Goal: Task Accomplishment & Management: Manage account settings

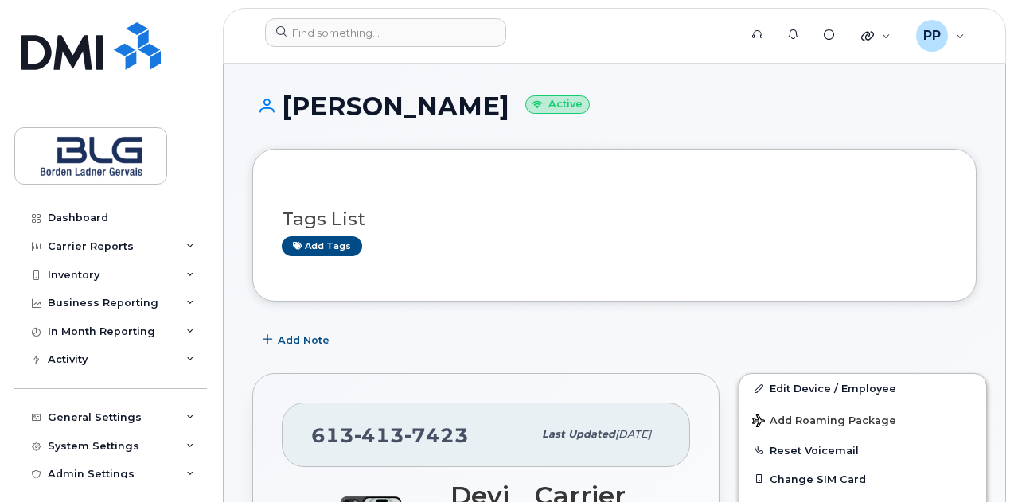
scroll to position [1672, 0]
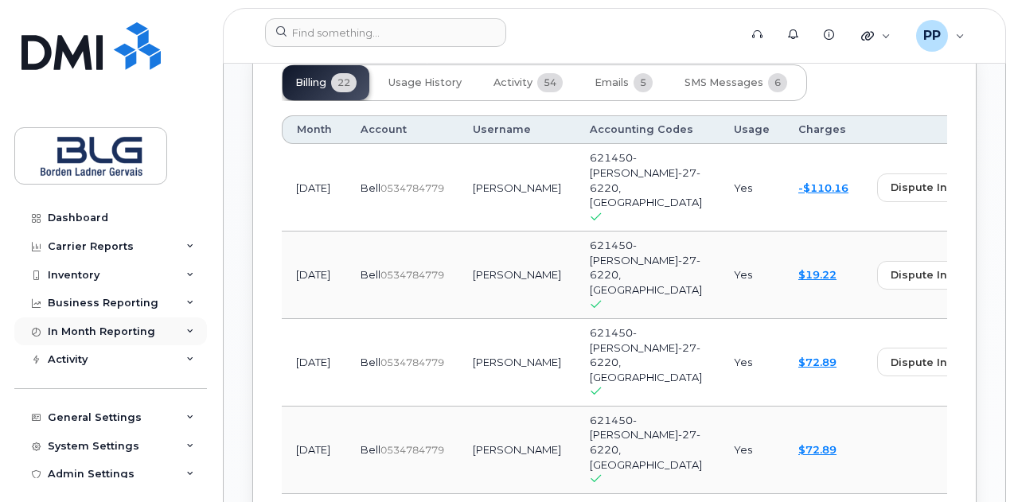
click at [144, 322] on div "In Month Reporting" at bounding box center [110, 332] width 193 height 29
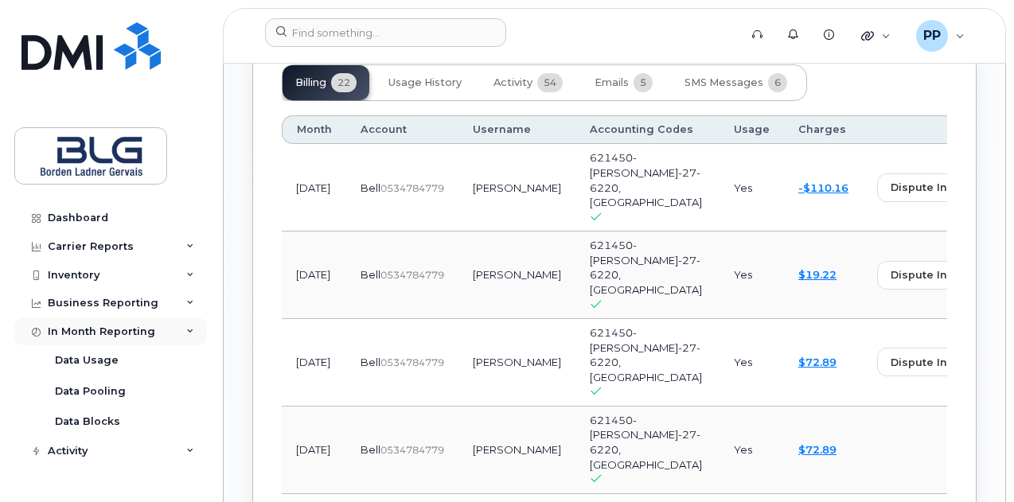
drag, startPoint x: 132, startPoint y: 324, endPoint x: 132, endPoint y: 297, distance: 27.1
click at [132, 326] on div "In Month Reporting" at bounding box center [101, 332] width 107 height 13
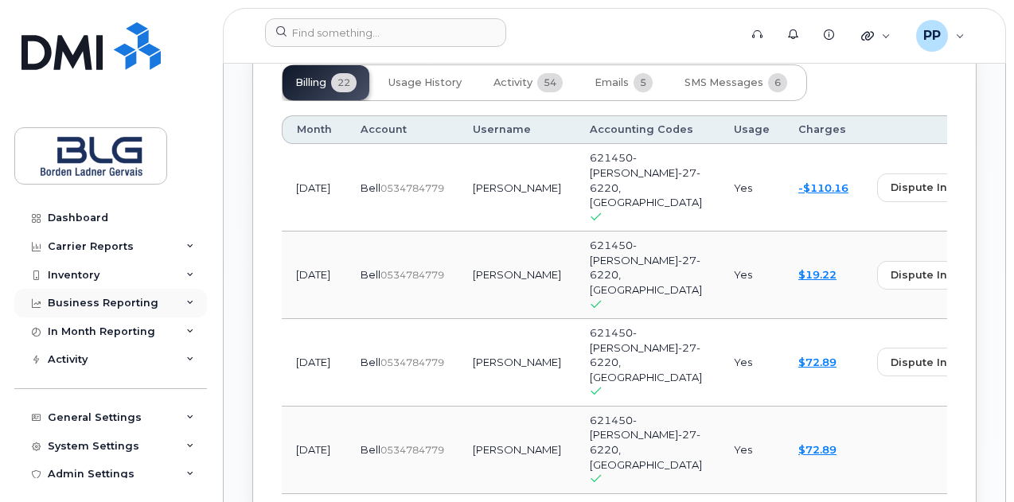
click at [132, 297] on div "Business Reporting" at bounding box center [103, 303] width 111 height 13
click at [152, 302] on div "Business Reporting" at bounding box center [110, 303] width 193 height 29
click at [146, 275] on div "Inventory" at bounding box center [110, 275] width 193 height 29
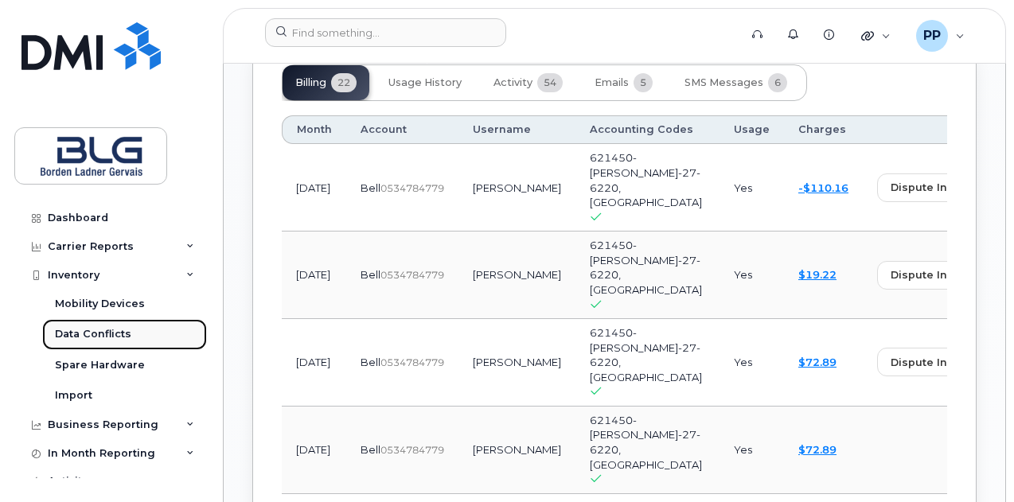
click at [162, 340] on link "Data Conflicts" at bounding box center [124, 334] width 165 height 30
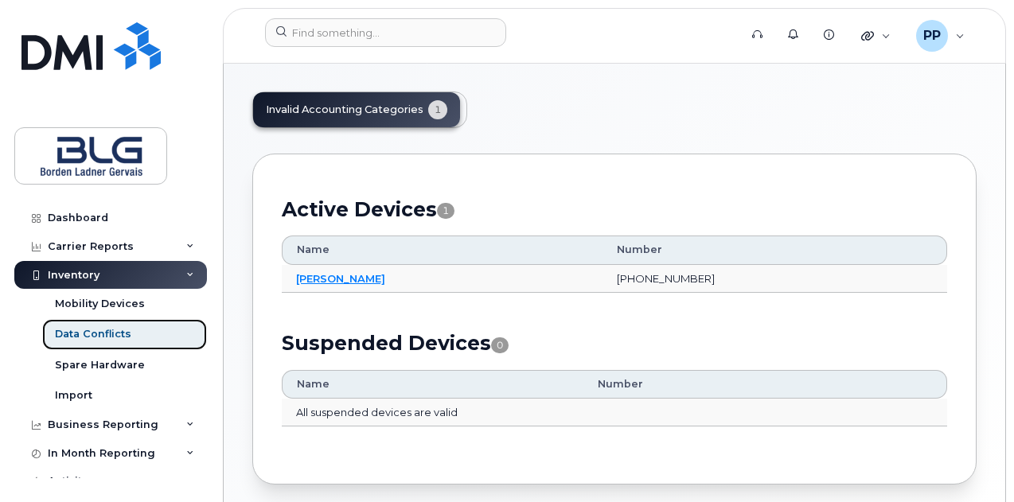
scroll to position [148, 0]
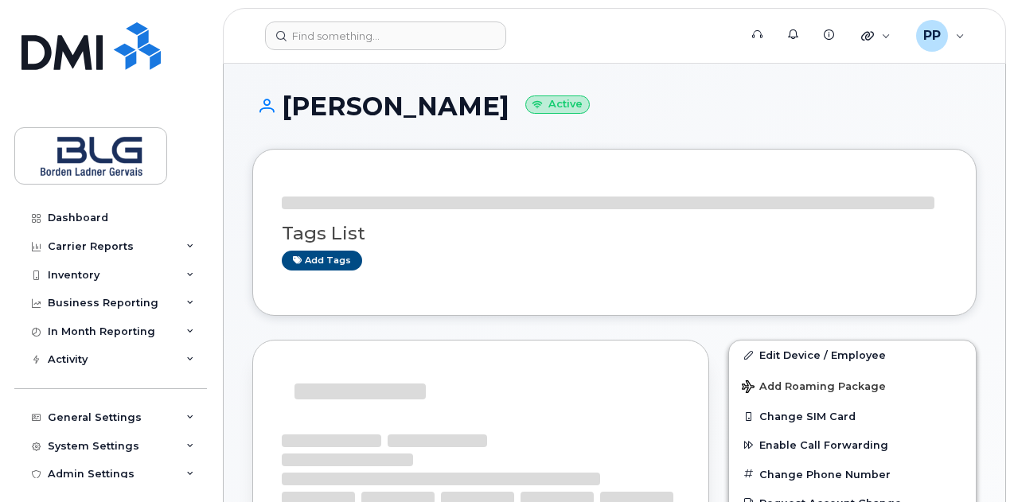
click at [336, 113] on h1 "Debbie Ford Active" at bounding box center [614, 106] width 724 height 28
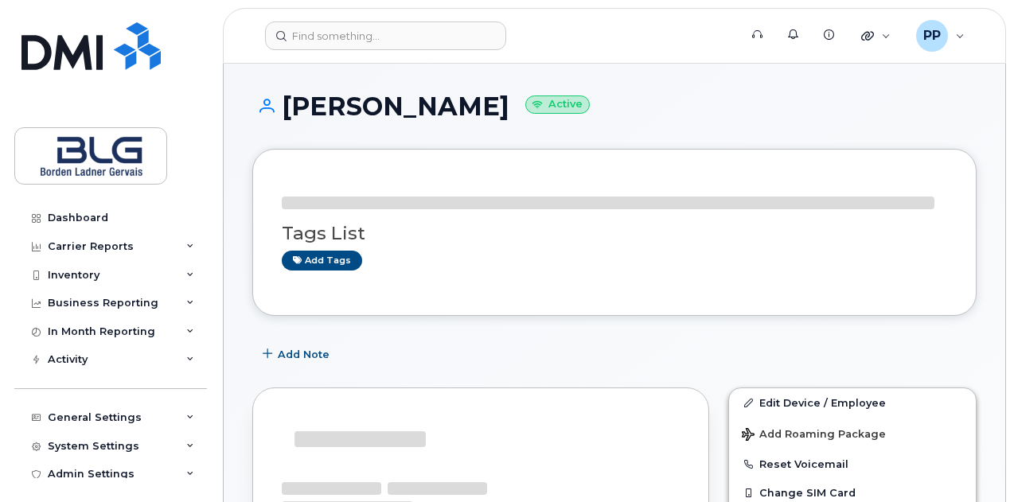
click at [336, 113] on h1 "Debbie Ford Active" at bounding box center [614, 106] width 724 height 28
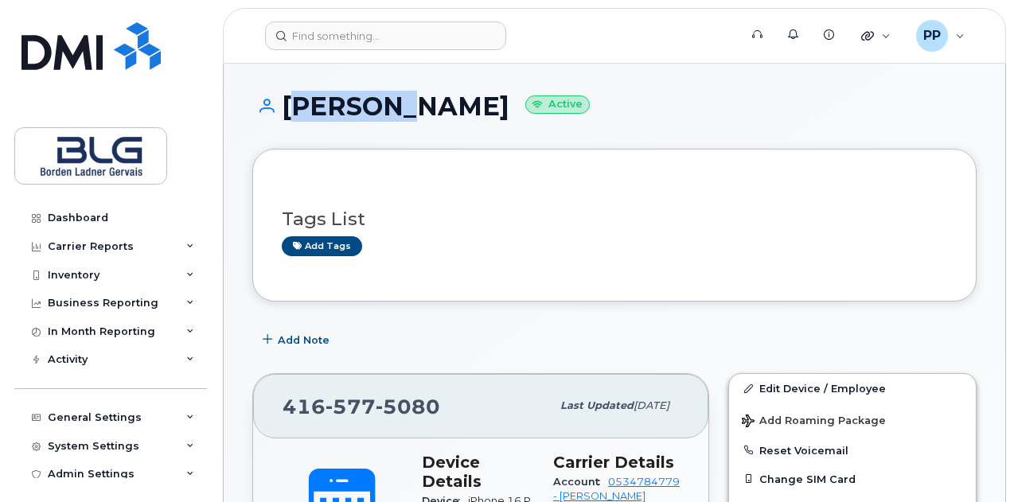
copy h1 "Debbie"
drag, startPoint x: 194, startPoint y: 91, endPoint x: 201, endPoint y: 103, distance: 13.5
click at [194, 91] on div "Dashboard Carrier Reports Monthly Billing Data Daily Data Pooling Data Behavior…" at bounding box center [108, 251] width 216 height 502
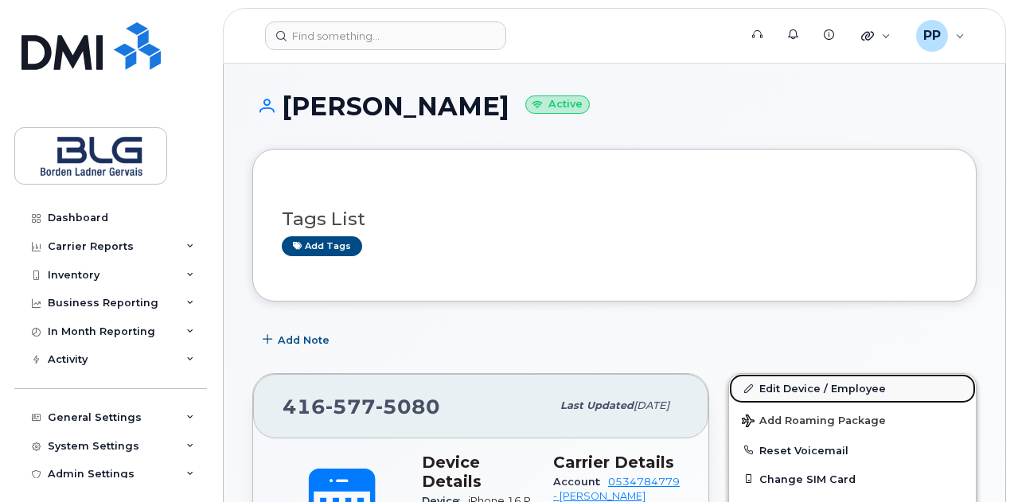
click at [802, 378] on link "Edit Device / Employee" at bounding box center [852, 388] width 247 height 29
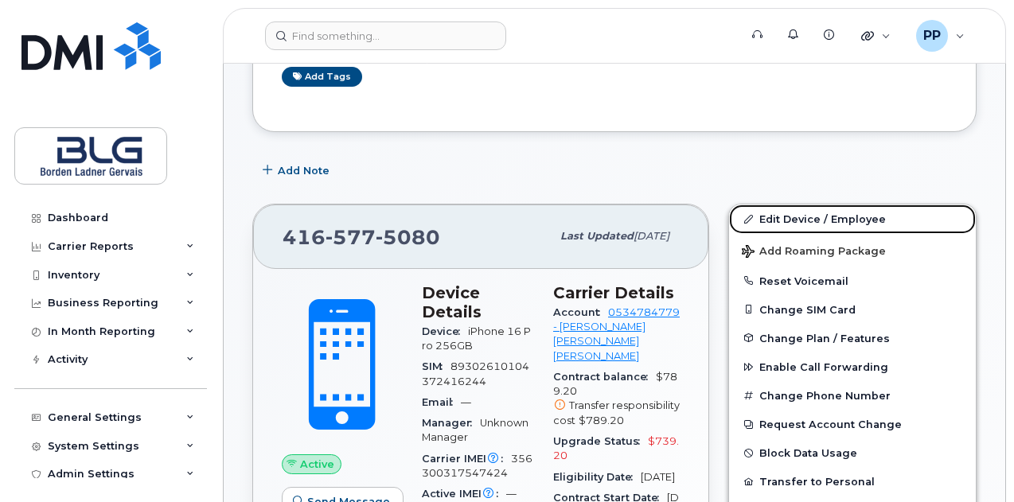
scroll to position [239, 0]
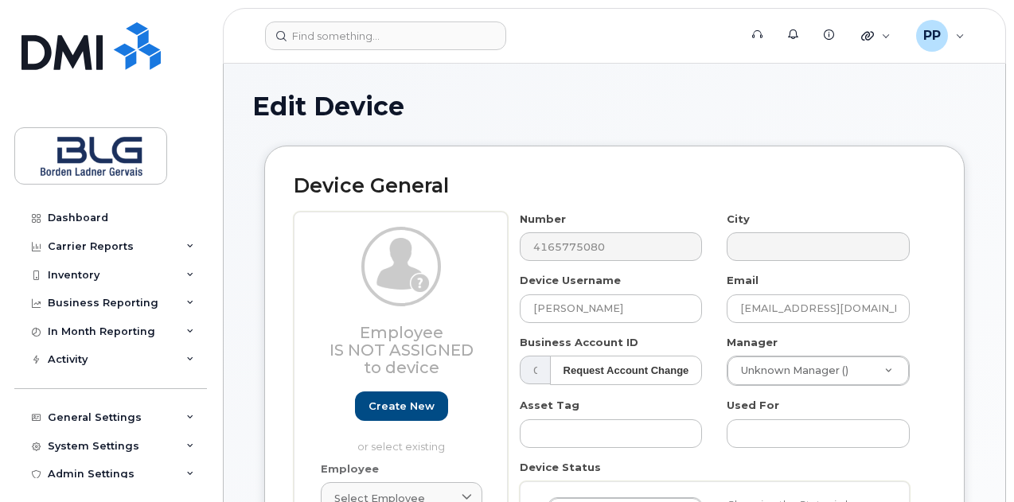
select select "4304148"
select select "4304149"
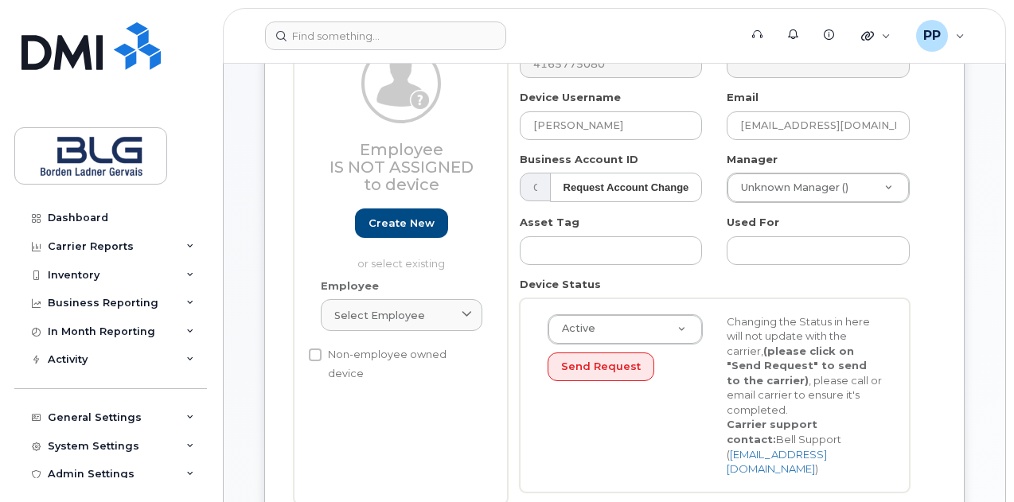
scroll to position [398, 0]
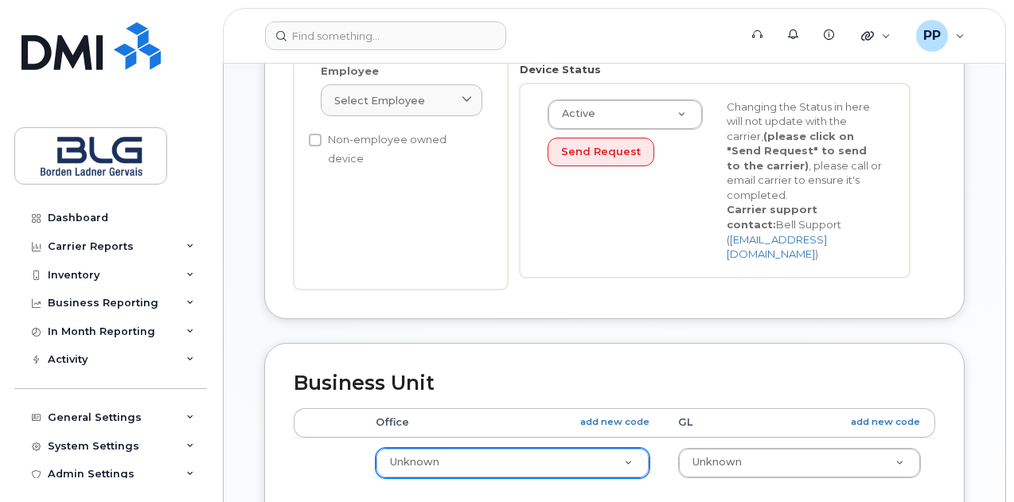
type input "[EMAIL_ADDRESS][DOMAIN_NAME]"
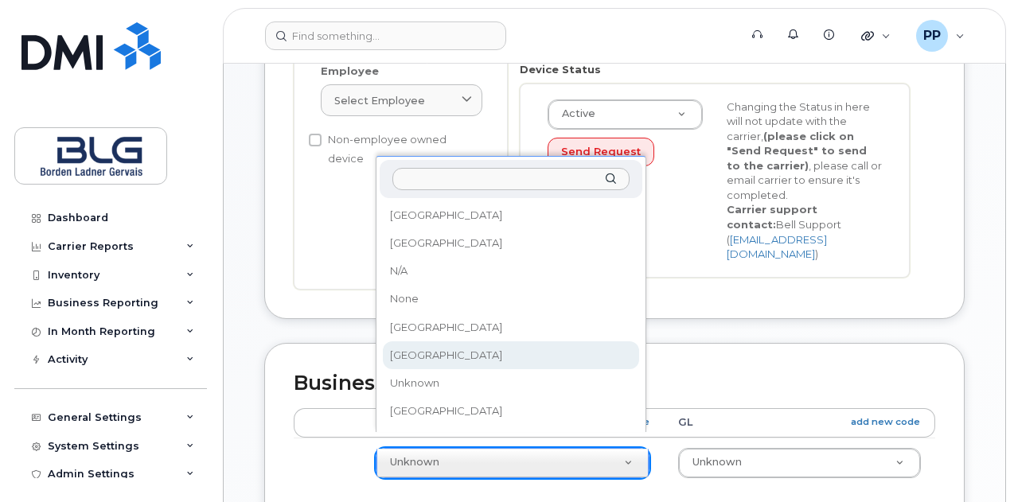
select select "4304157"
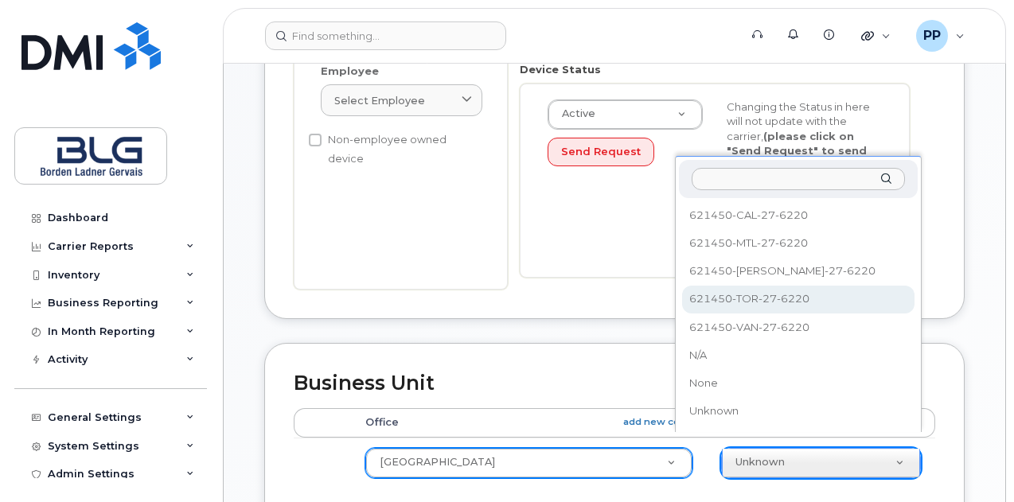
select select "4304163"
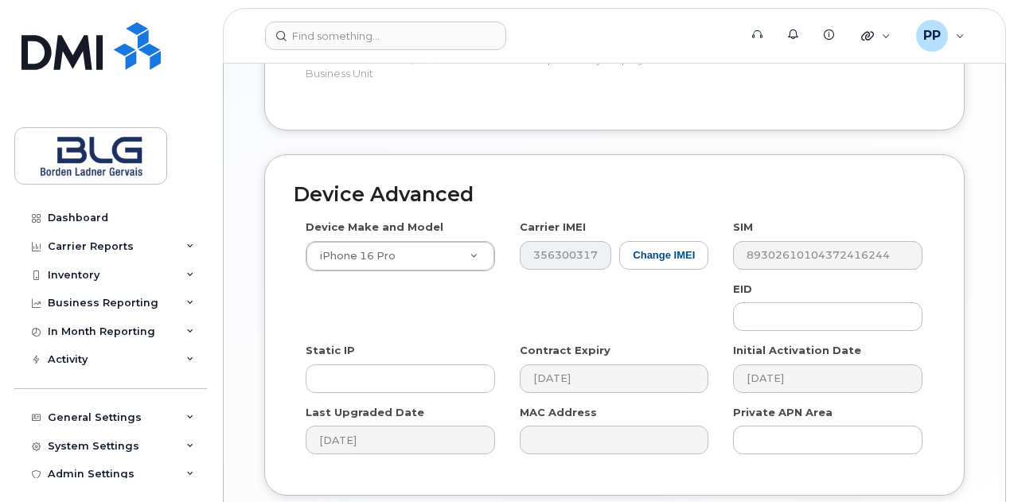
scroll to position [982, 0]
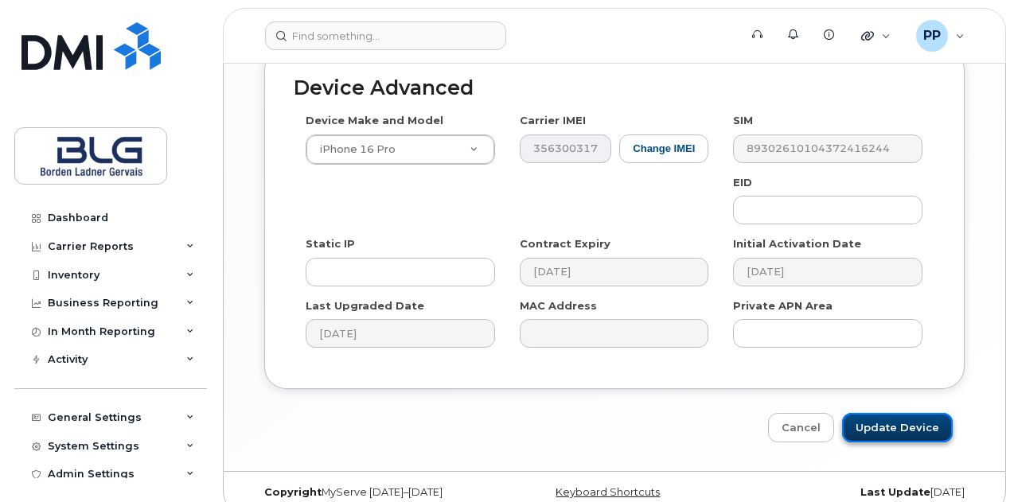
click at [884, 413] on input "Update Device" at bounding box center [897, 427] width 111 height 29
type input "Saving..."
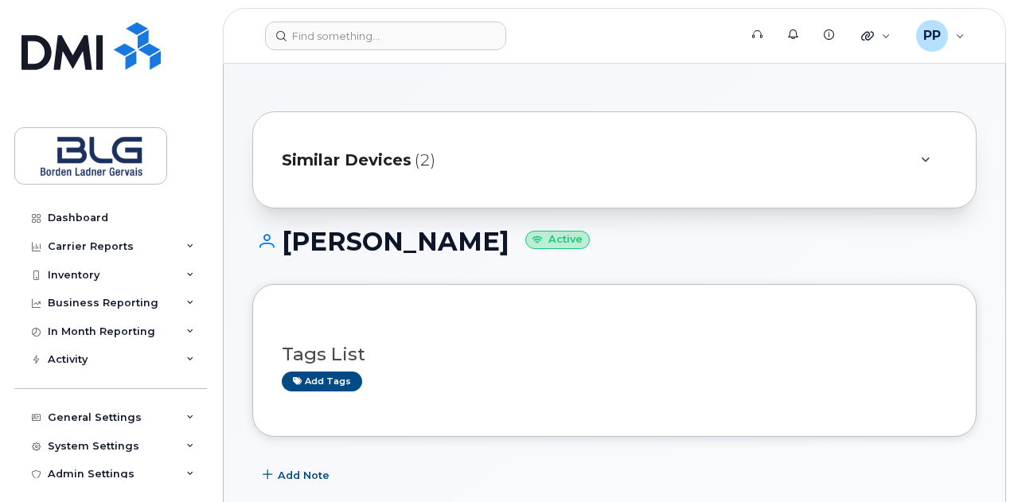
click at [415, 155] on span "(2)" at bounding box center [425, 160] width 21 height 23
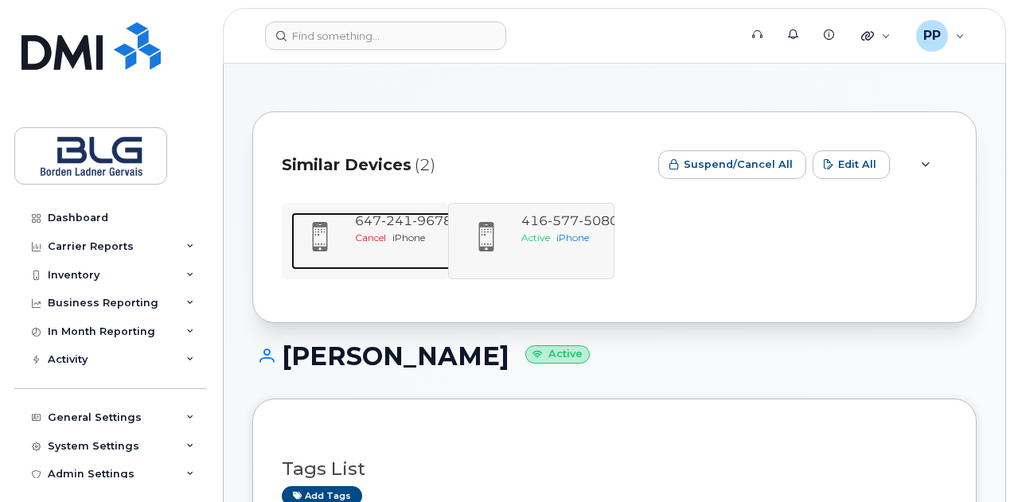
click at [370, 225] on span "647 241 9678" at bounding box center [403, 220] width 97 height 15
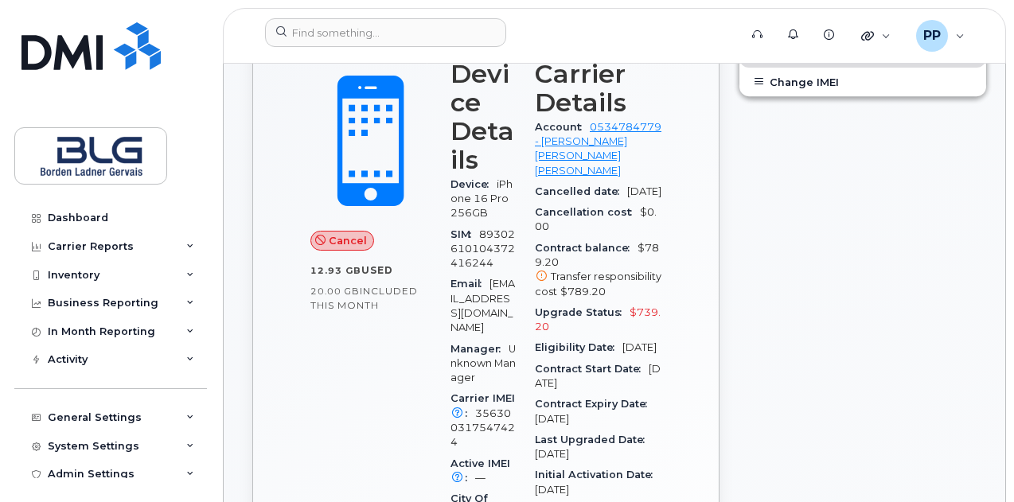
scroll to position [239, 0]
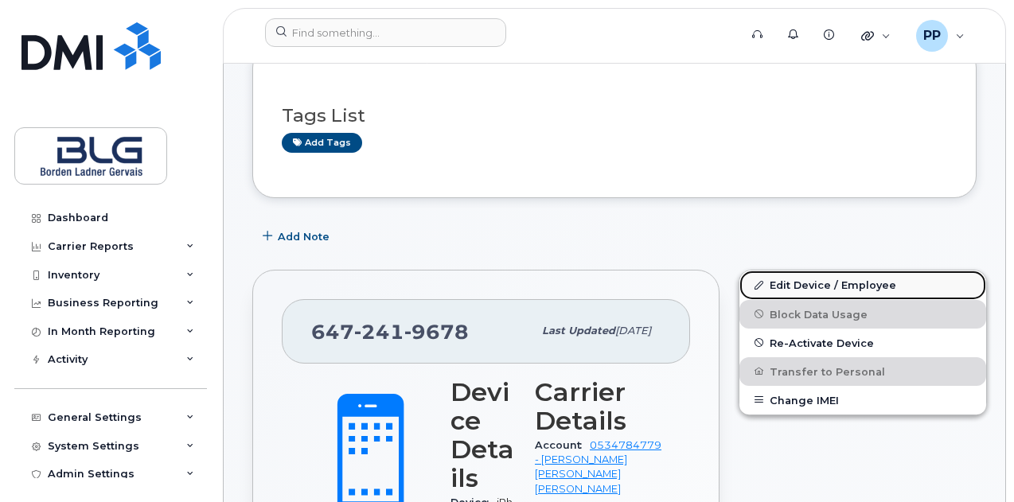
click at [799, 291] on link "Edit Device / Employee" at bounding box center [863, 285] width 247 height 29
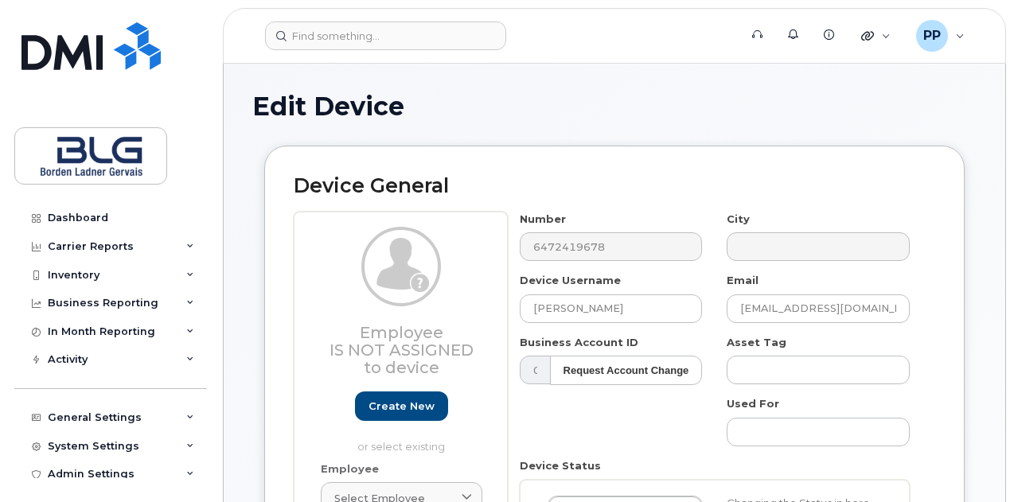
select select "4304157"
select select "4304163"
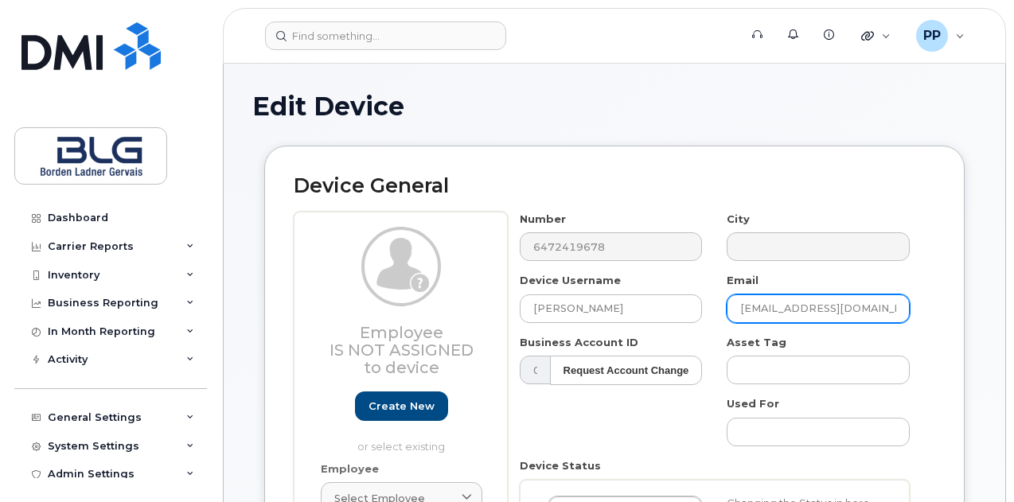
click at [745, 302] on input "[EMAIL_ADDRESS][DOMAIN_NAME]" at bounding box center [818, 309] width 183 height 29
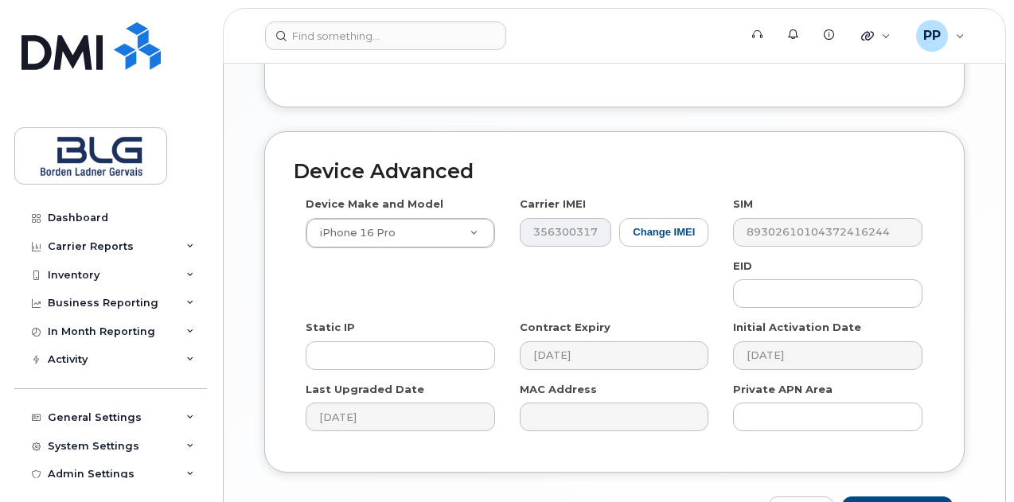
scroll to position [955, 0]
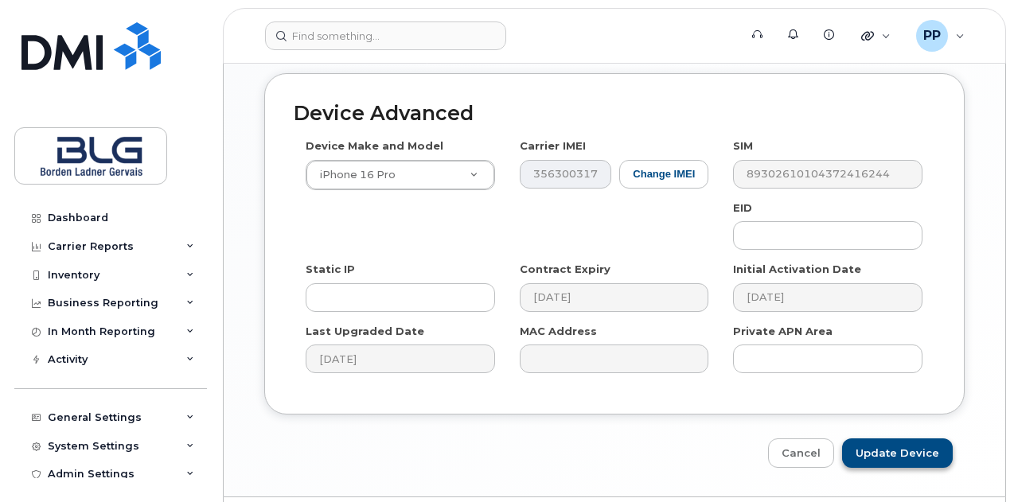
type input "papatel@blg.com"
click at [921, 439] on input "Update Device" at bounding box center [897, 453] width 111 height 29
type input "Saving..."
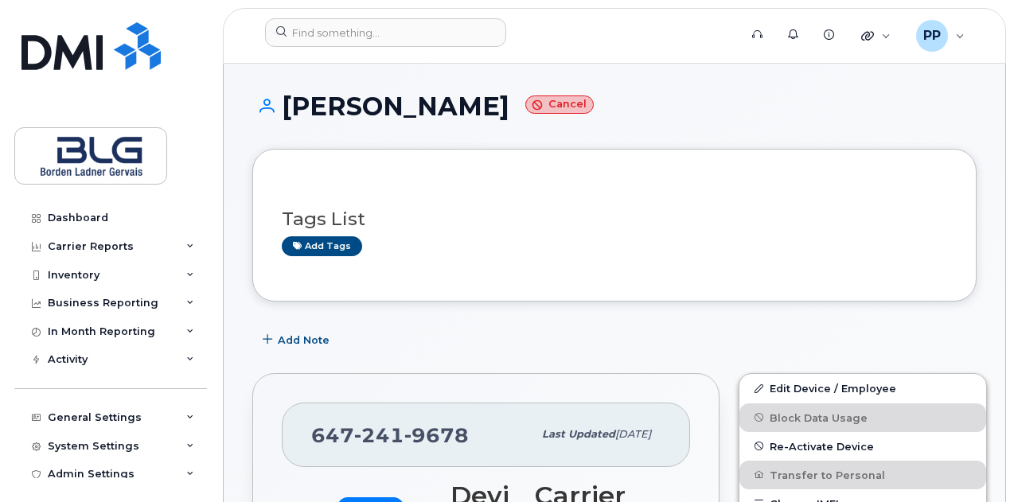
click at [404, 96] on h1 "[PERSON_NAME] Cancel" at bounding box center [614, 106] width 724 height 28
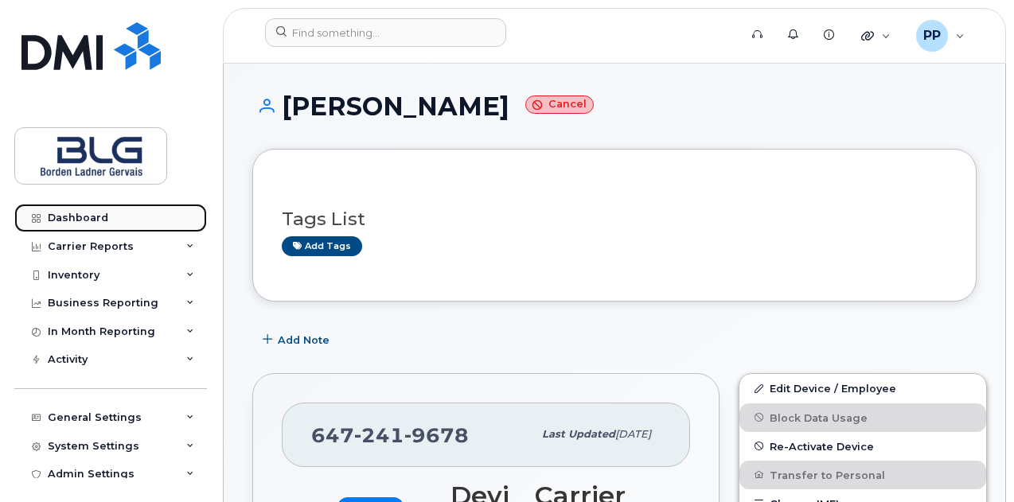
click at [107, 221] on link "Dashboard" at bounding box center [110, 218] width 193 height 29
